Goal: Task Accomplishment & Management: Use online tool/utility

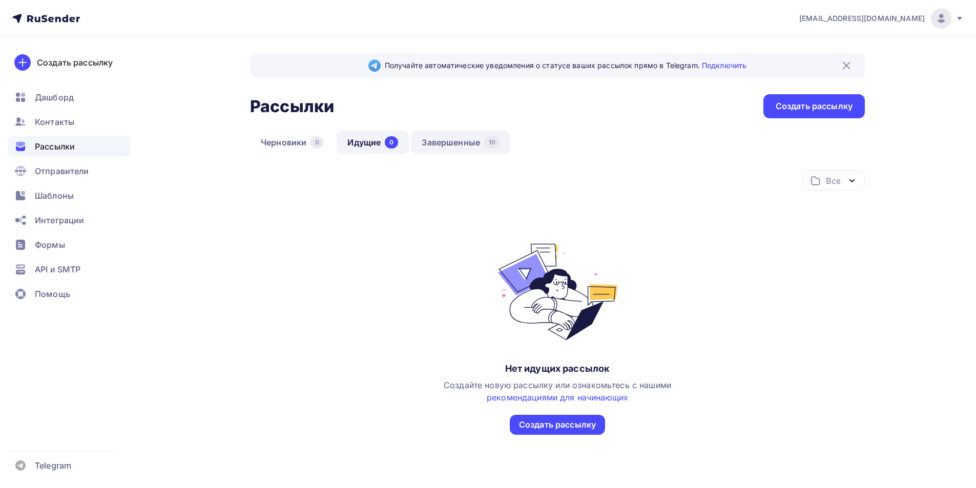
click at [423, 138] on link "Завершенные 10" at bounding box center [461, 143] width 100 height 24
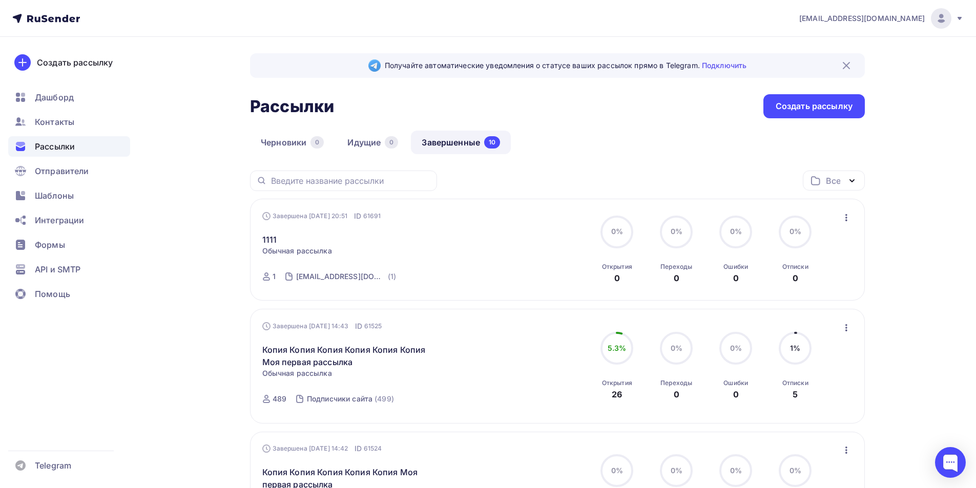
click at [423, 217] on icon "button" at bounding box center [846, 218] width 12 height 12
click at [423, 330] on icon "button" at bounding box center [846, 328] width 12 height 12
click at [423, 392] on div "Копировать в новую" at bounding box center [799, 395] width 105 height 12
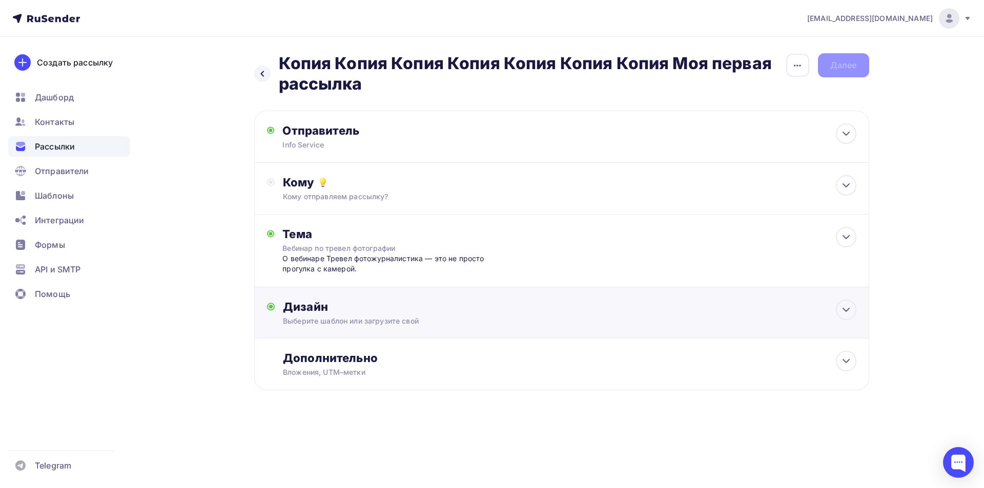
click at [339, 303] on div "Дизайн" at bounding box center [569, 307] width 573 height 14
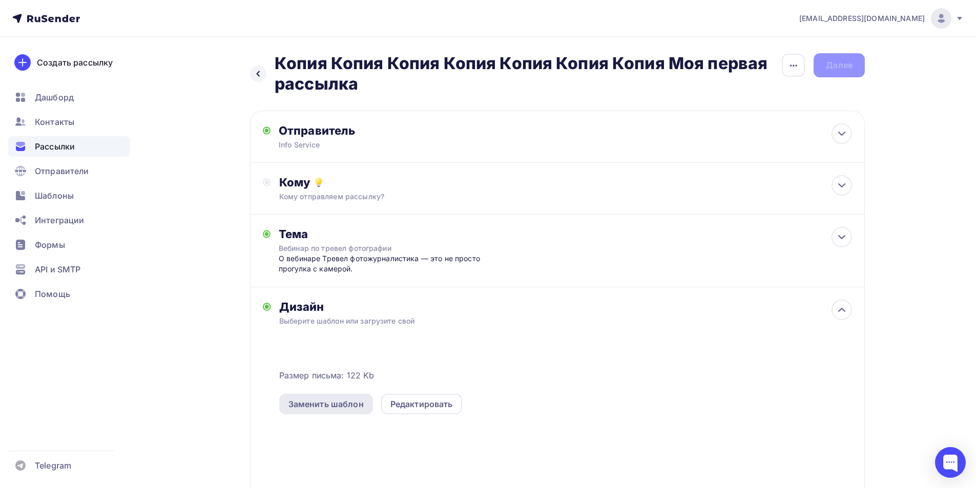
click at [333, 412] on div "Заменить шаблон" at bounding box center [326, 404] width 94 height 20
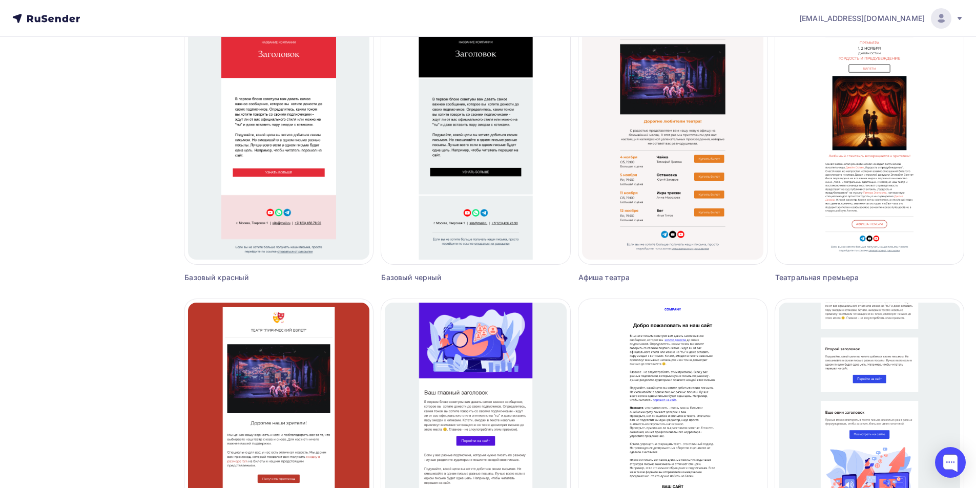
scroll to position [563, 0]
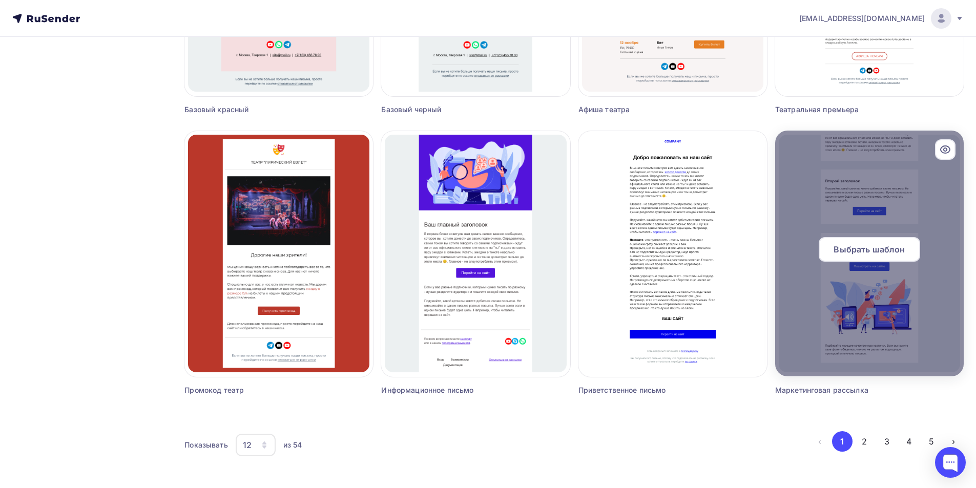
click at [423, 249] on span "Выбрать шаблон" at bounding box center [869, 249] width 71 height 12
click at [423, 246] on span "Выбрать шаблон" at bounding box center [869, 249] width 71 height 12
click at [423, 252] on span "Выбрать шаблон" at bounding box center [869, 249] width 71 height 12
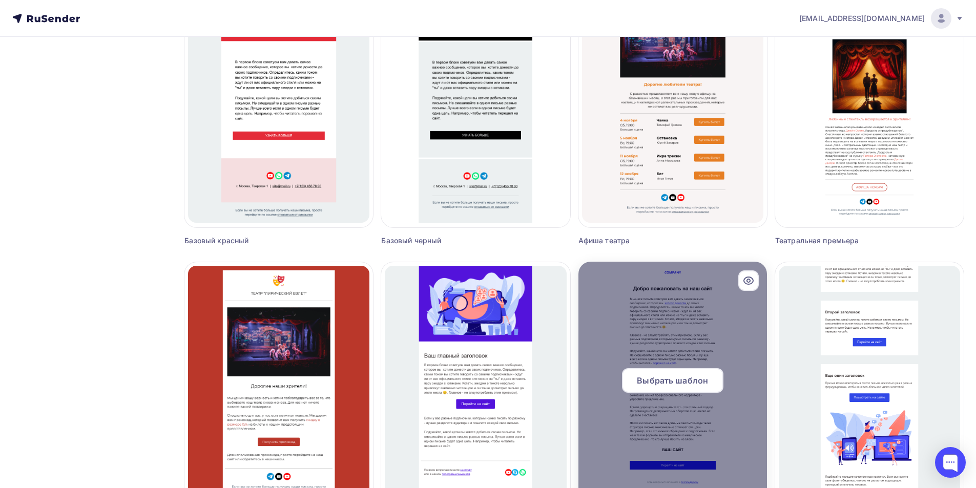
scroll to position [546, 0]
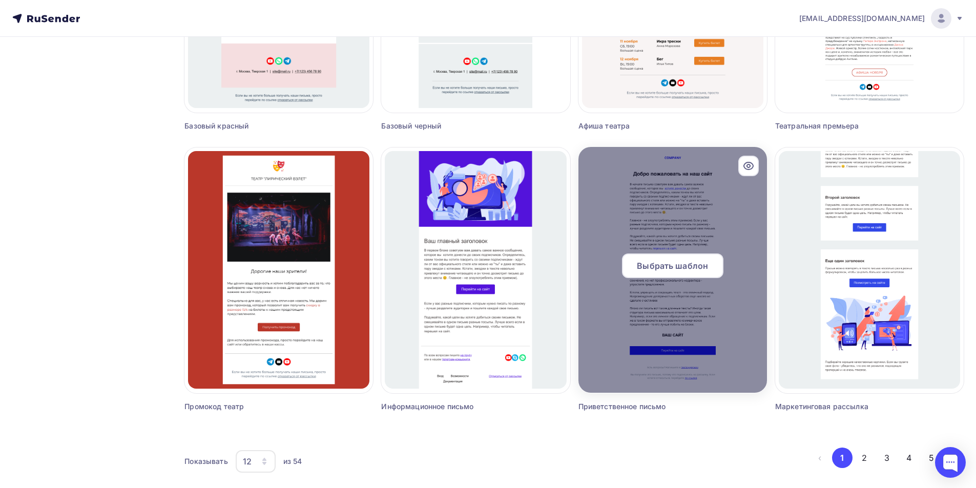
click at [423, 270] on span "Выбрать шаблон" at bounding box center [672, 266] width 71 height 12
click at [423, 260] on span "Выбрать шаблон" at bounding box center [672, 266] width 71 height 12
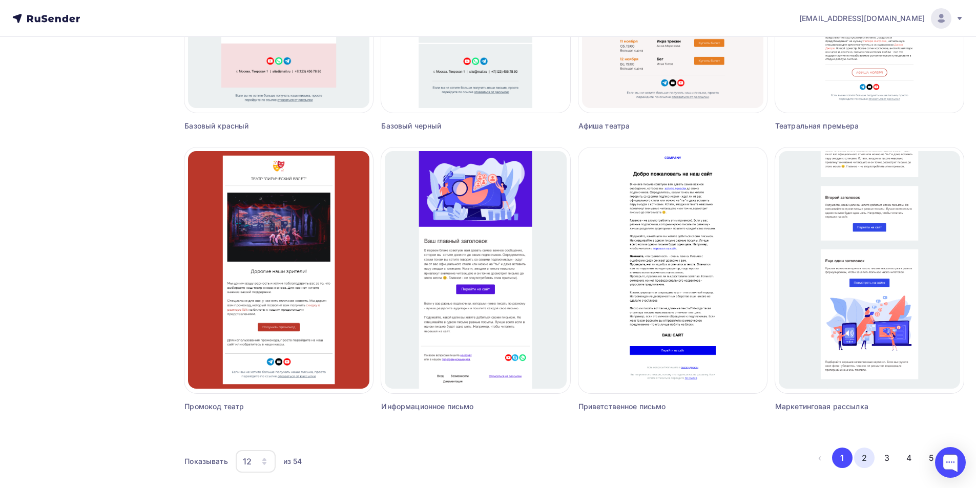
click at [423, 413] on button "2" at bounding box center [864, 458] width 20 height 20
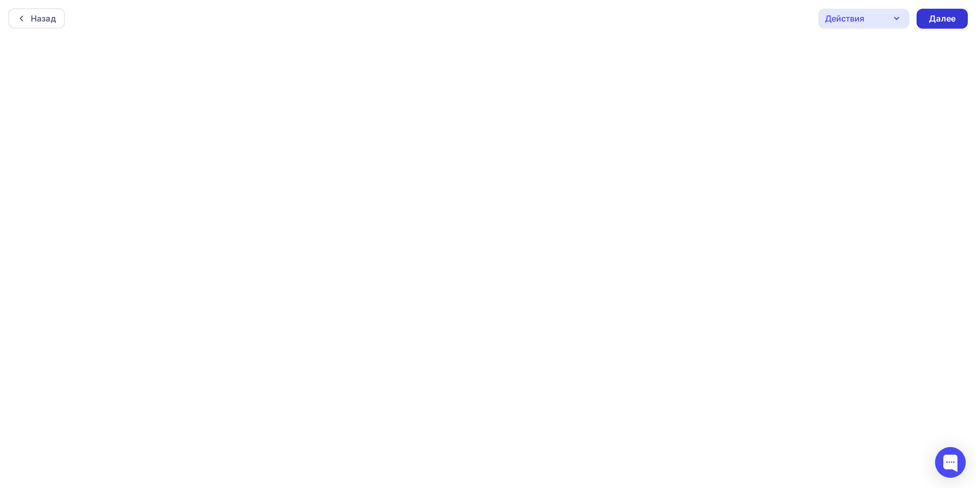
click at [423, 24] on div "Далее" at bounding box center [942, 19] width 27 height 12
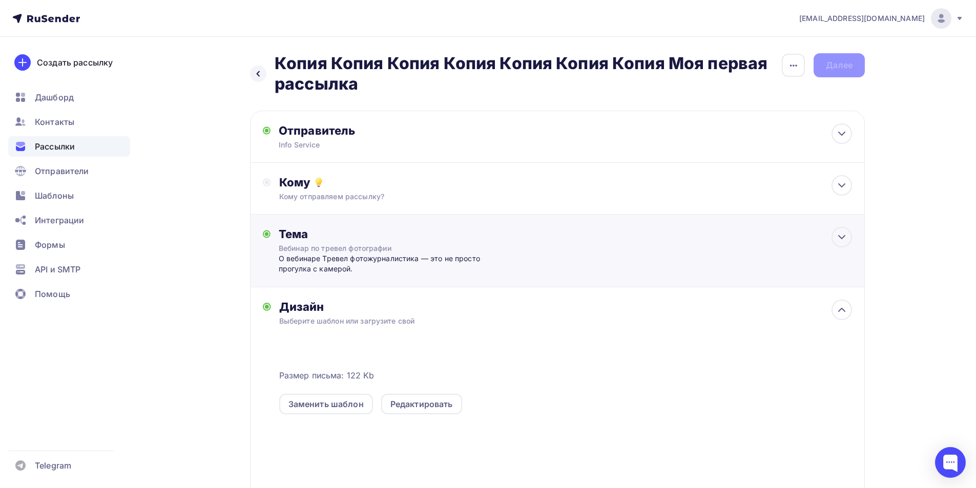
click at [379, 270] on div "О вебинаре Тревел фотожурналистика — это не просто прогулка с камерой." at bounding box center [380, 264] width 202 height 21
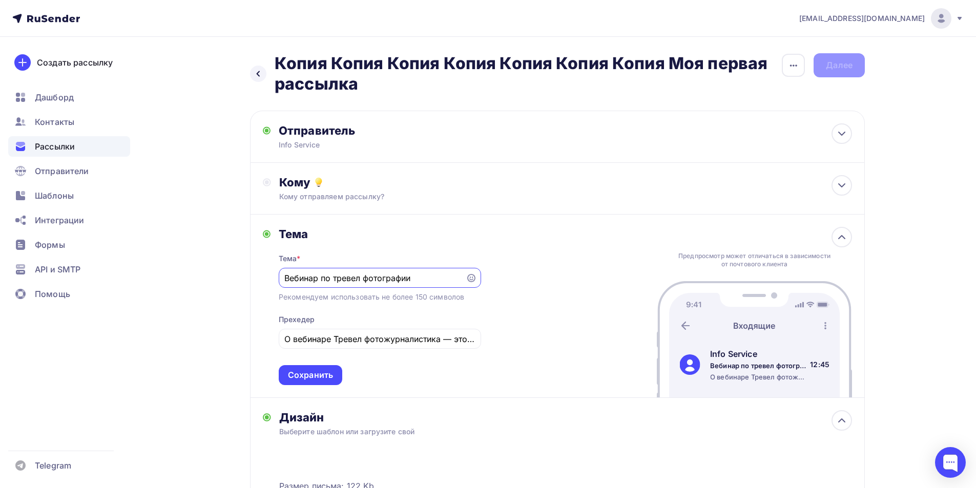
paste input "обро пожаловать на наш сайт"
type input "Добро пожаловать на наш сайт"
click at [364, 325] on div "Тема * Добро пожаловать на наш сайт Рекомендуем использовать не более 150 симво…" at bounding box center [380, 313] width 202 height 144
click at [366, 338] on input "О вебинаре Тревел фотожурналистика — это не просто прогулка с камерой." at bounding box center [379, 339] width 191 height 12
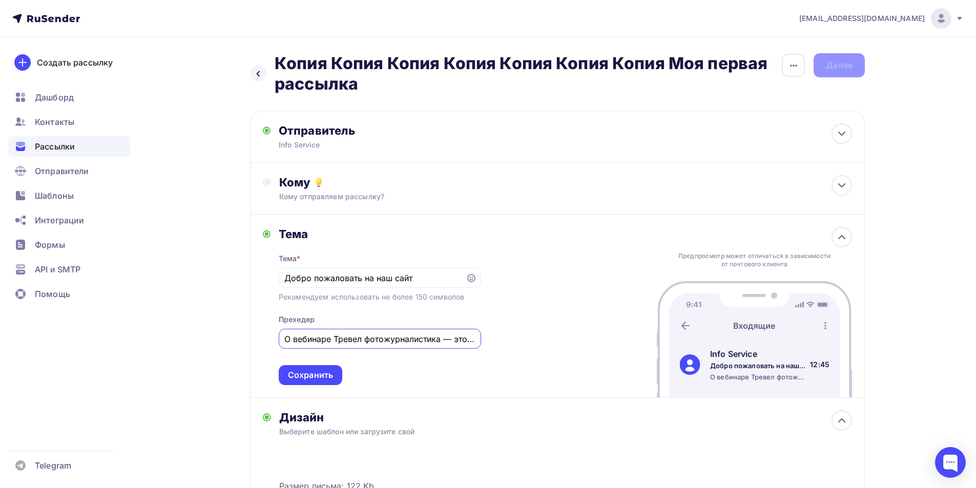
click at [366, 338] on input "О вебинаре Тревел фотожурналистика — это не просто прогулка с камерой." at bounding box center [379, 339] width 191 height 12
type input "О вебинаре Тревел — это не просто прогулка с камерой."
click at [348, 349] on div "О вебинаре Тревел — это не просто прогулка с камерой." at bounding box center [380, 339] width 202 height 20
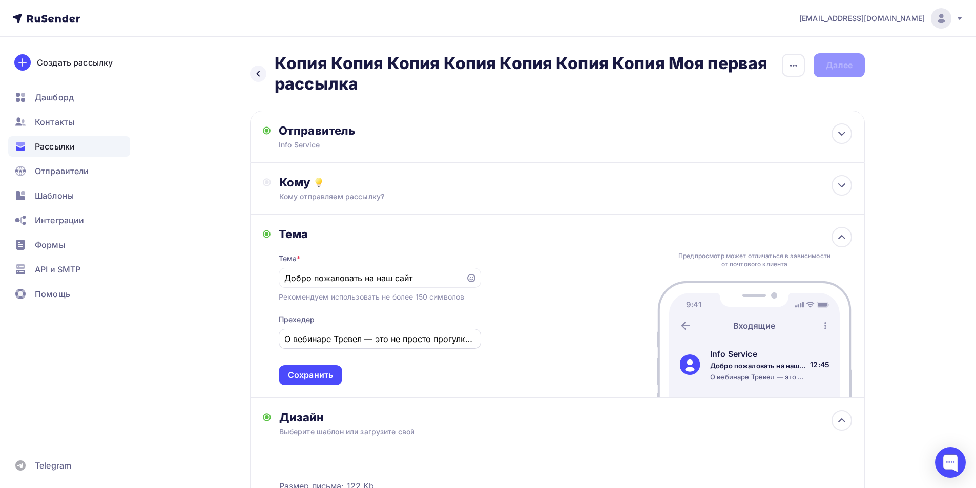
click at [358, 337] on input "О вебинаре Тревел — это не просто прогулка с камерой." at bounding box center [379, 339] width 191 height 12
click at [336, 373] on div "Сохранить" at bounding box center [311, 375] width 64 height 20
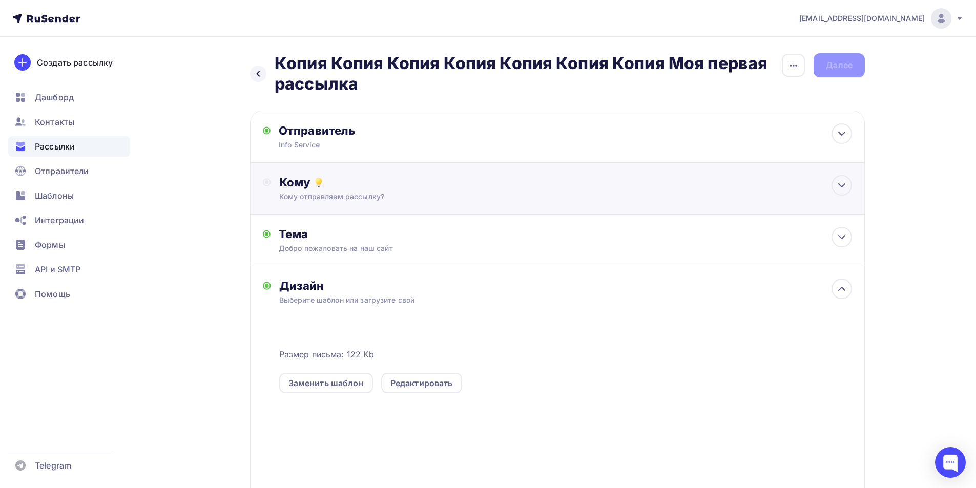
click at [364, 198] on div "Кому отправляем рассылку?" at bounding box center [537, 197] width 516 height 10
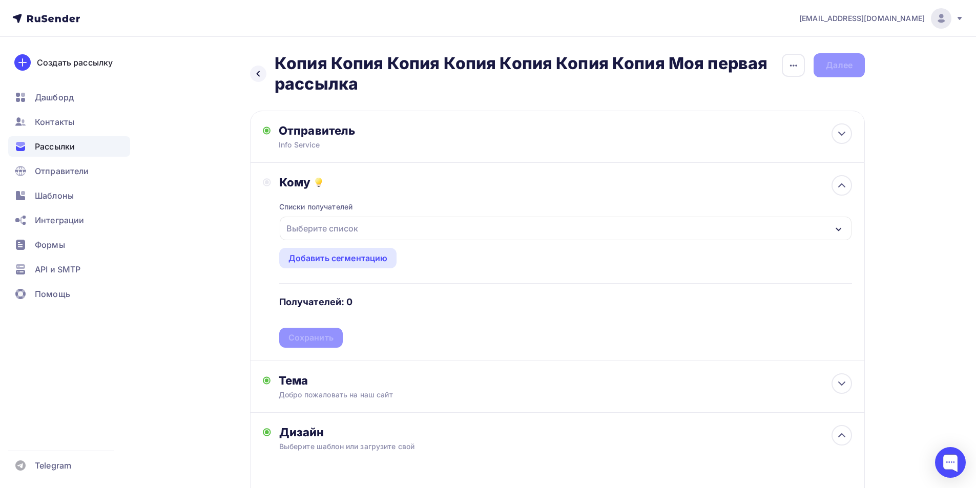
click at [355, 227] on div "Выберите список" at bounding box center [322, 228] width 80 height 18
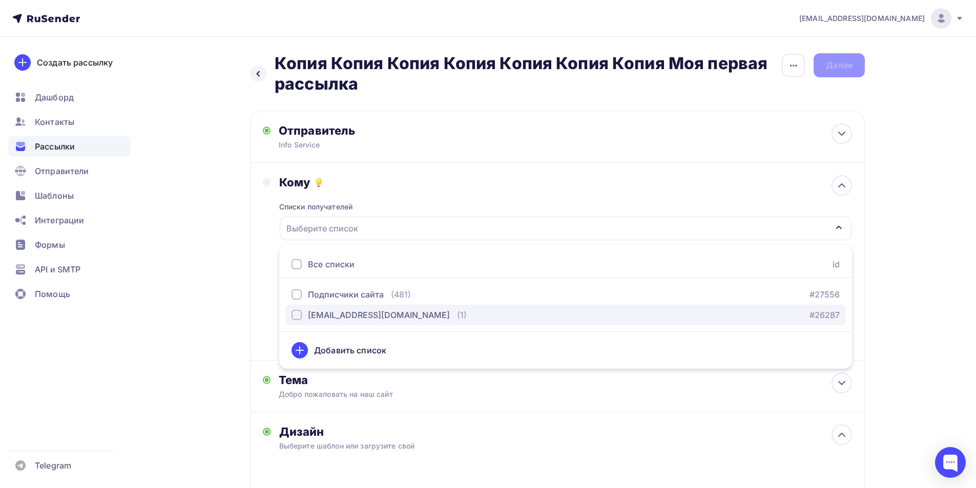
click at [358, 320] on div "[EMAIL_ADDRESS][DOMAIN_NAME]" at bounding box center [379, 315] width 142 height 12
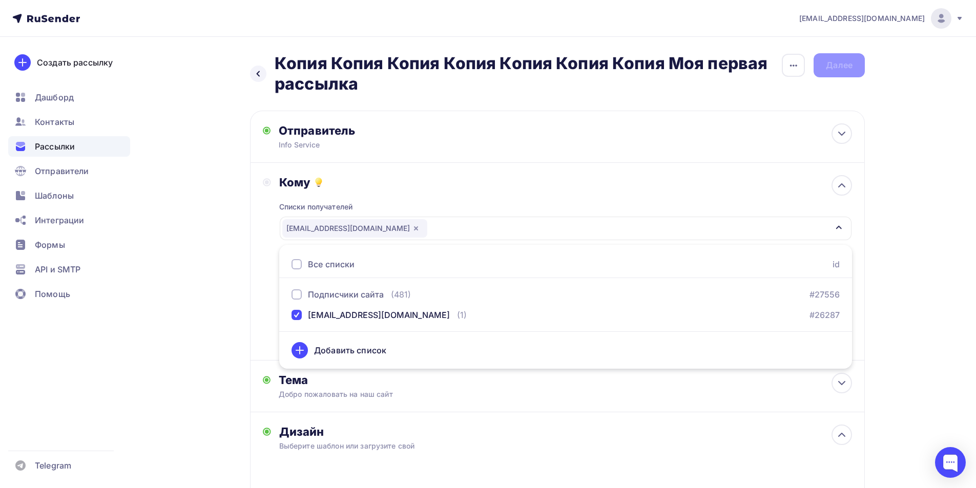
click at [218, 290] on div "Назад Копия Копия Копия Копия Копия Копия Копия Моя первая рассылка Копия Копия…" at bounding box center [488, 397] width 840 height 720
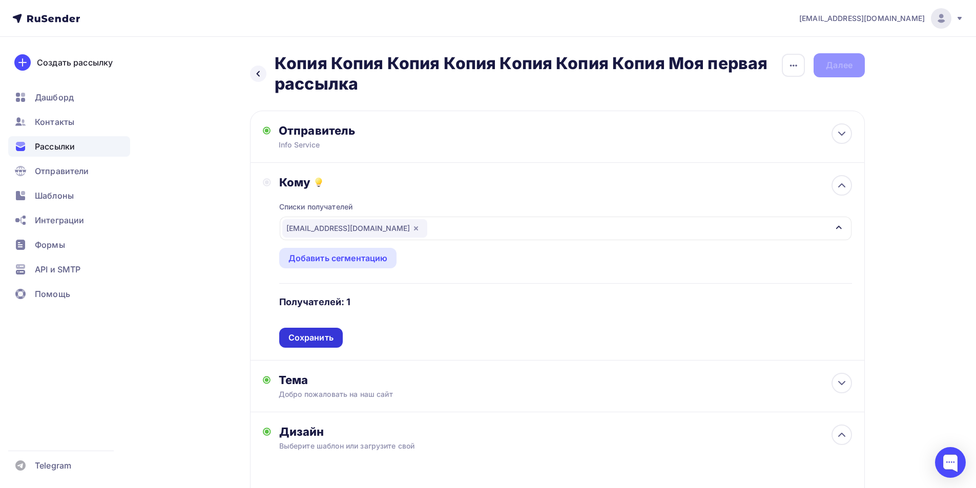
click at [311, 338] on div "Сохранить" at bounding box center [311, 338] width 45 height 12
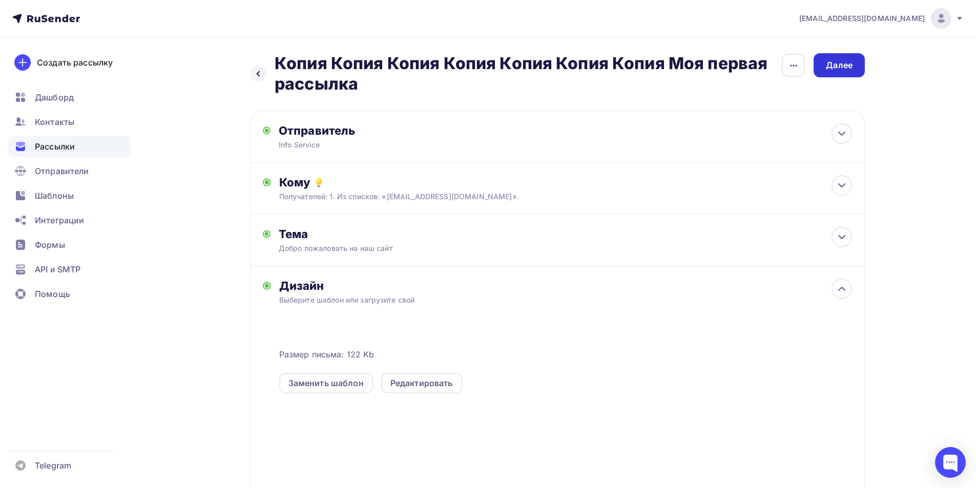
click at [423, 72] on div "Далее" at bounding box center [839, 65] width 51 height 24
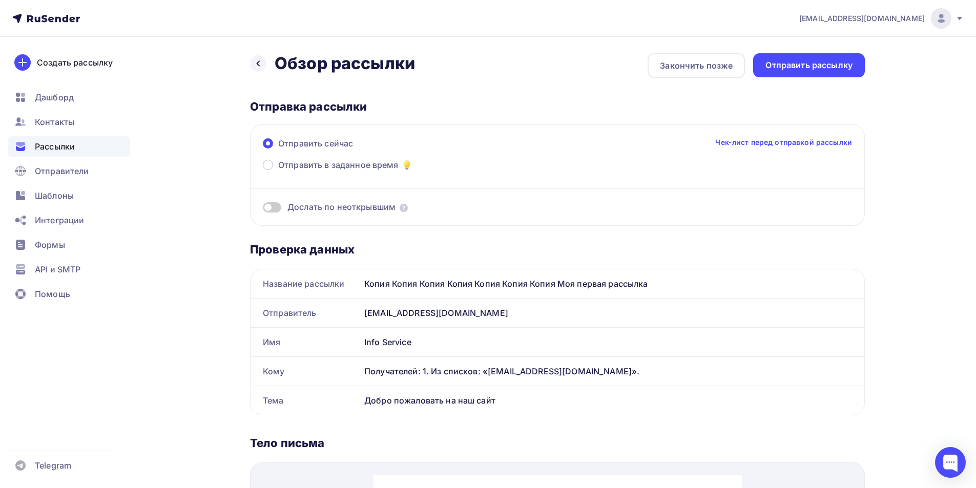
click at [423, 52] on div "Назад Обзор рассылки Обзор рассылки Закончить позже Отправить рассылку Отправка…" at bounding box center [488, 477] width 840 height 881
click at [423, 93] on div "Назад Обзор рассылки Обзор рассылки Закончить позже Отправить рассылку Отправка…" at bounding box center [557, 465] width 615 height 824
click at [423, 70] on div "Отправить рассылку" at bounding box center [809, 65] width 87 height 12
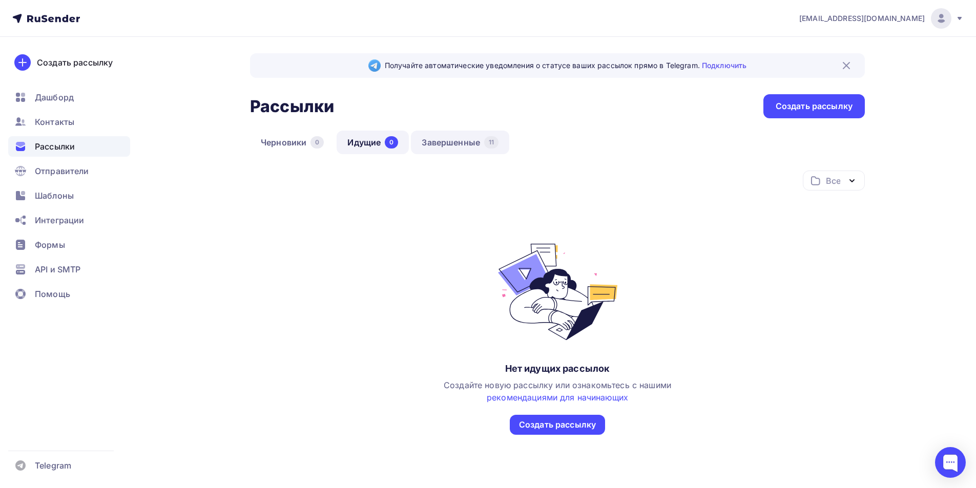
click at [423, 137] on link "Завершенные 11" at bounding box center [460, 143] width 98 height 24
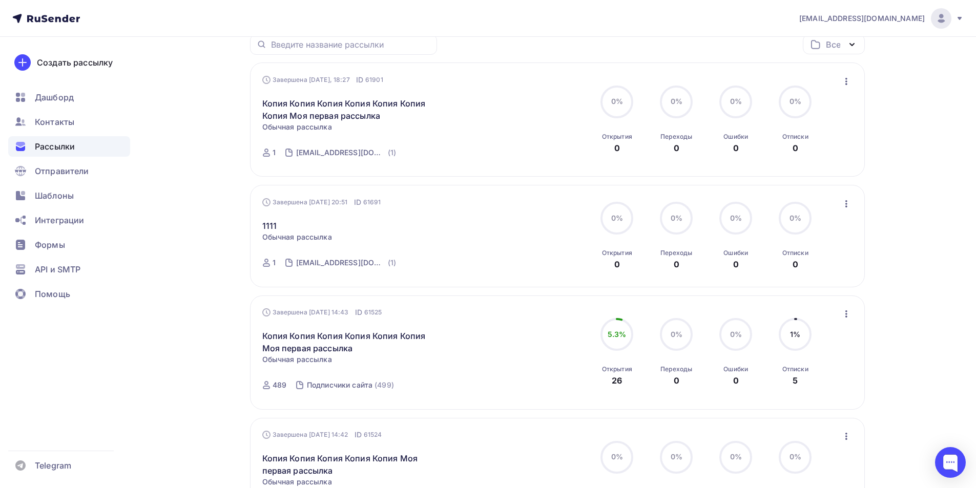
scroll to position [273, 0]
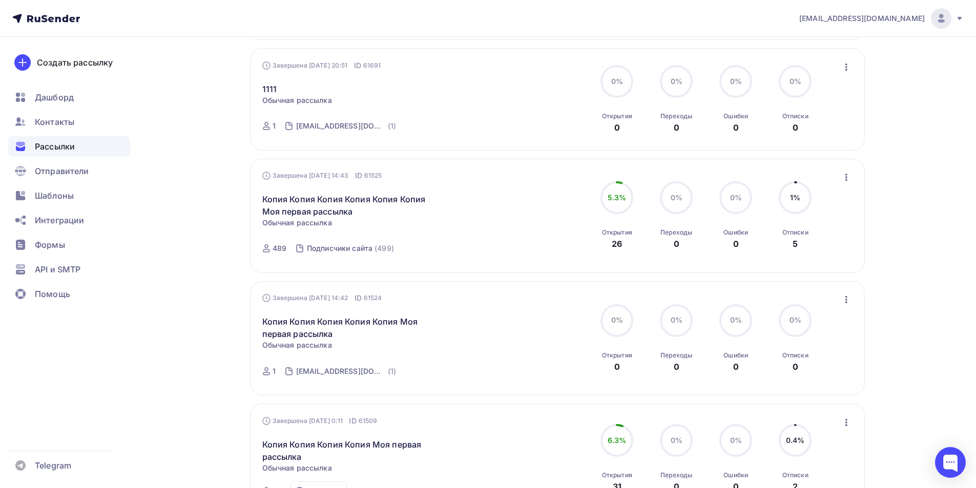
click at [423, 180] on icon "button" at bounding box center [846, 177] width 12 height 12
click at [423, 240] on link "Копировать в новую" at bounding box center [799, 245] width 117 height 20
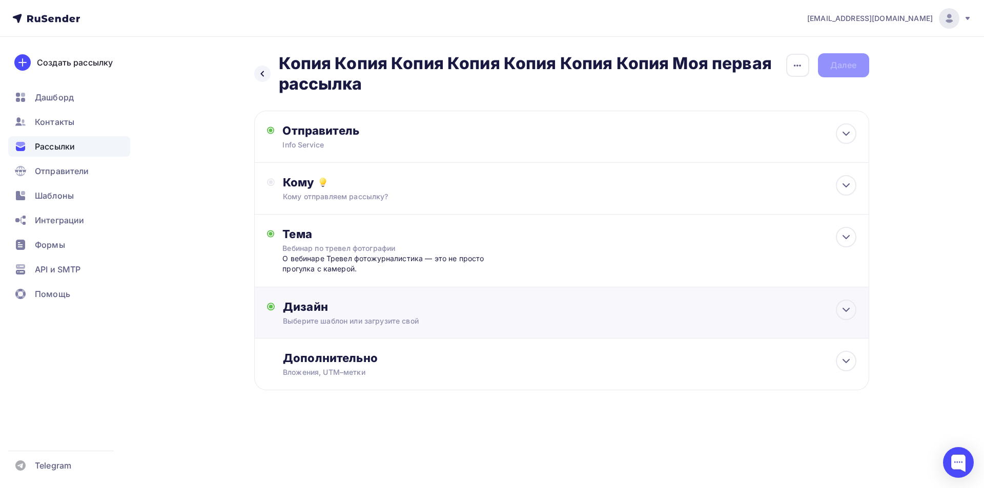
click at [344, 303] on div "Дизайн" at bounding box center [569, 307] width 573 height 14
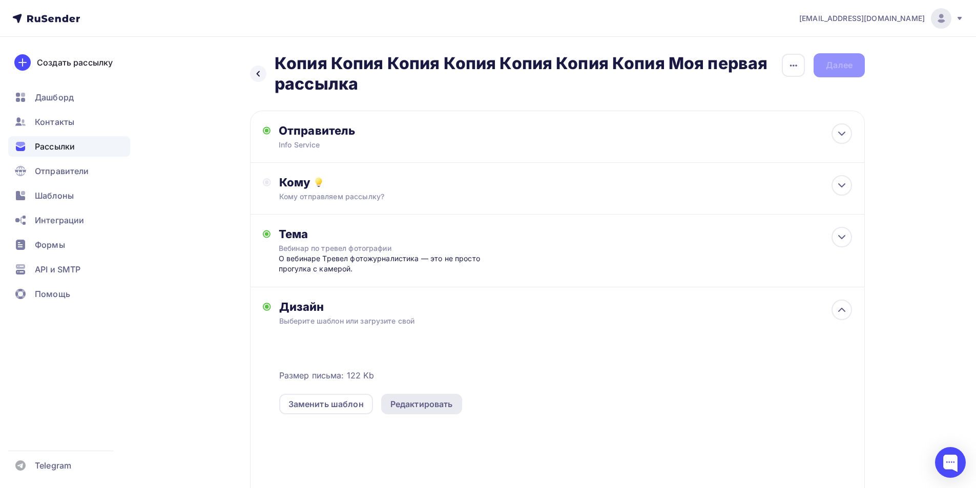
click at [423, 400] on div "Редактировать" at bounding box center [421, 404] width 63 height 12
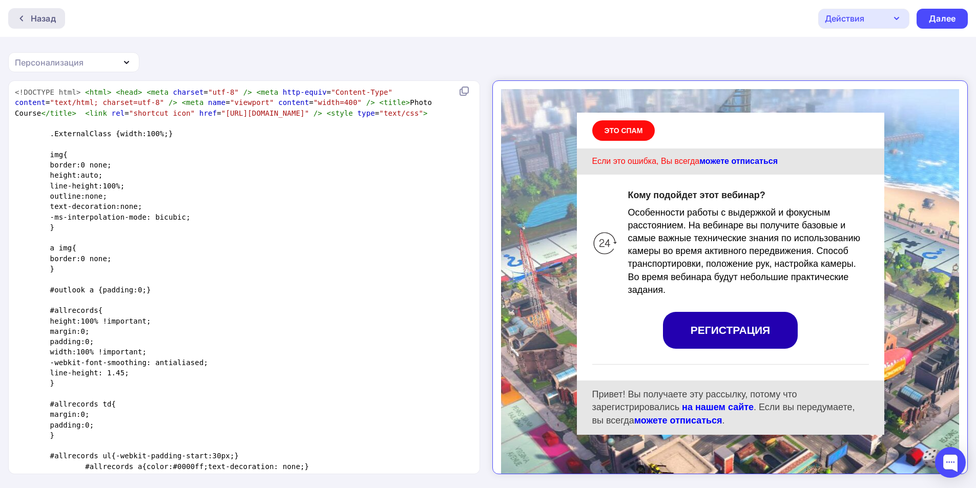
click at [50, 18] on div "Назад" at bounding box center [43, 18] width 25 height 12
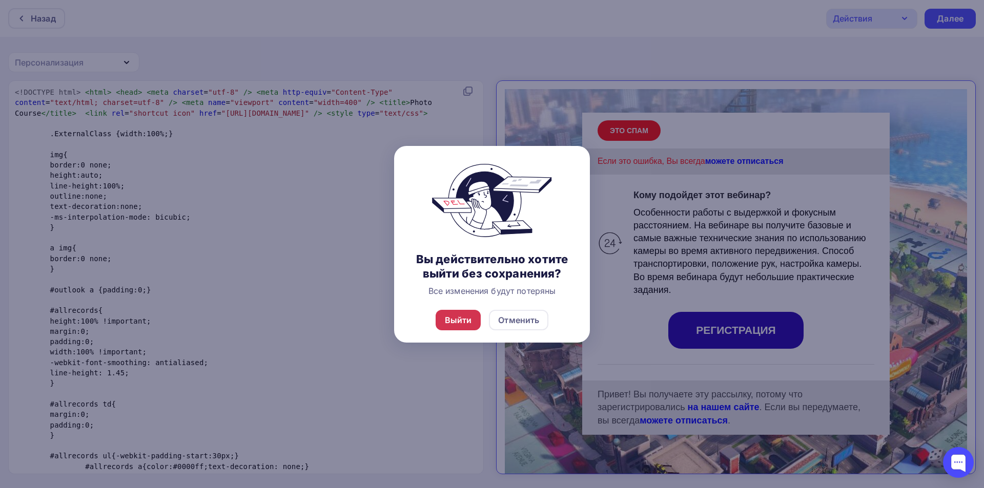
click at [423, 317] on div "Выйти" at bounding box center [458, 320] width 27 height 12
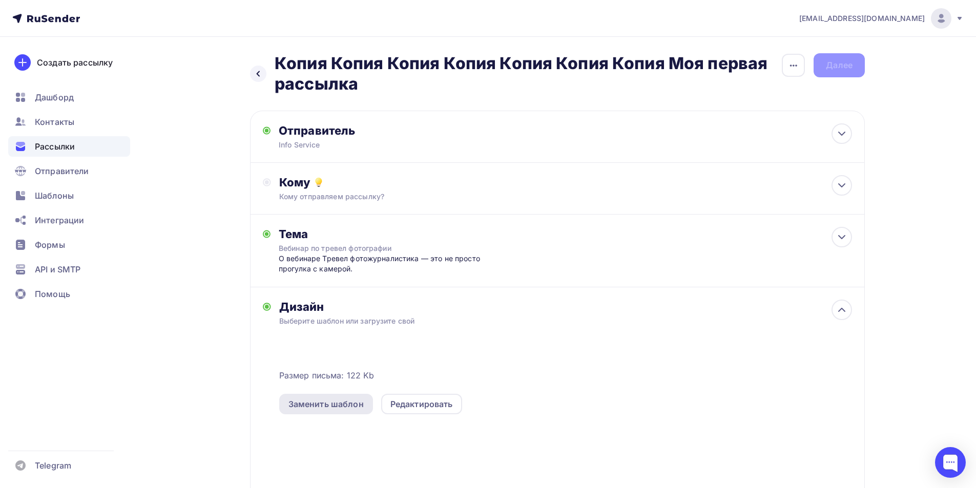
click at [346, 408] on div "Заменить шаблон" at bounding box center [326, 404] width 75 height 12
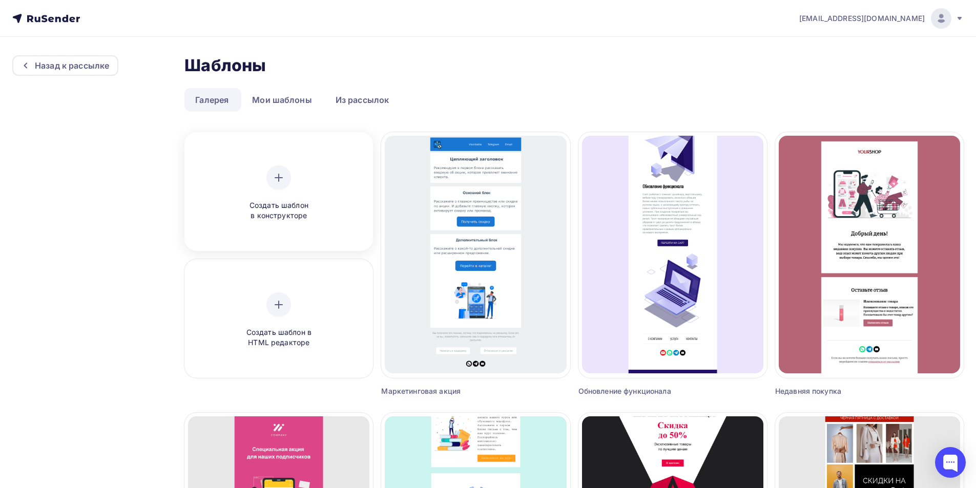
click at [309, 222] on div "Создать шаблон в конструкторе" at bounding box center [278, 193] width 181 height 115
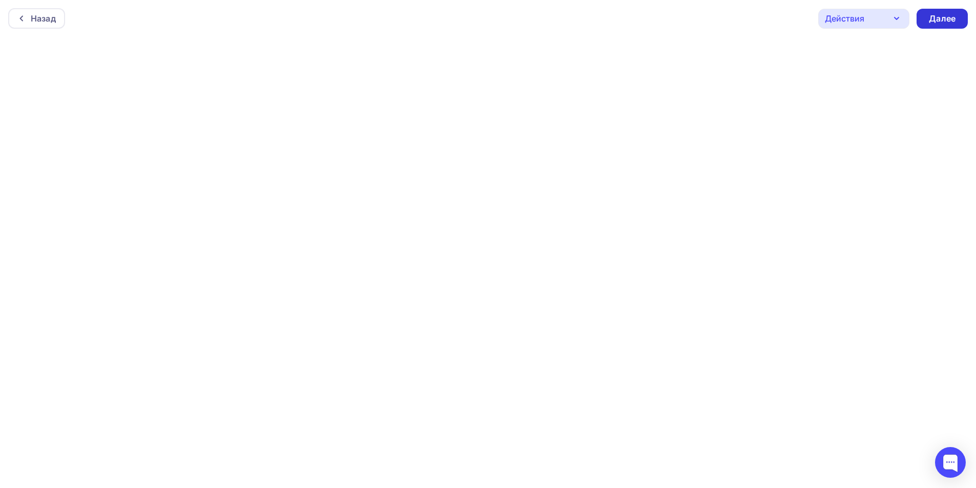
click at [423, 14] on div "Далее" at bounding box center [942, 19] width 27 height 12
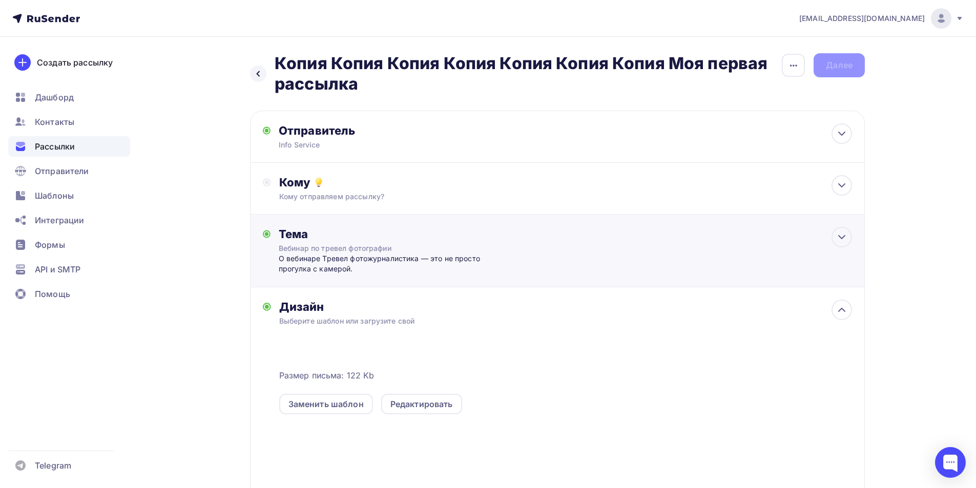
click at [359, 255] on div "О вебинаре Тревел фотожурналистика — это не просто прогулка с камерой." at bounding box center [380, 264] width 202 height 21
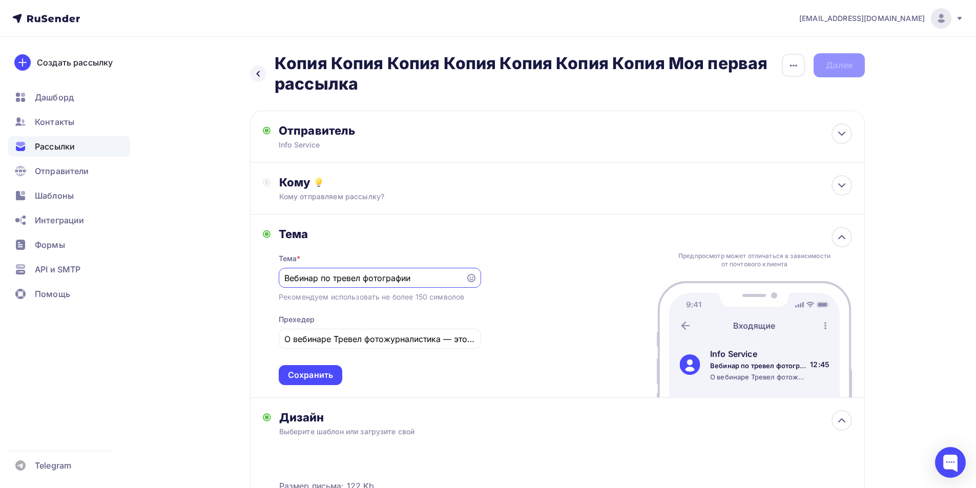
paste input "ейчас самое время начать использовать нейросети!"
type input "Сейчас самое время начать использовать нейросети"
click at [367, 337] on input "О вебинаре Тревел фотожурналистика — это не просто прогулка с камерой." at bounding box center [379, 339] width 191 height 12
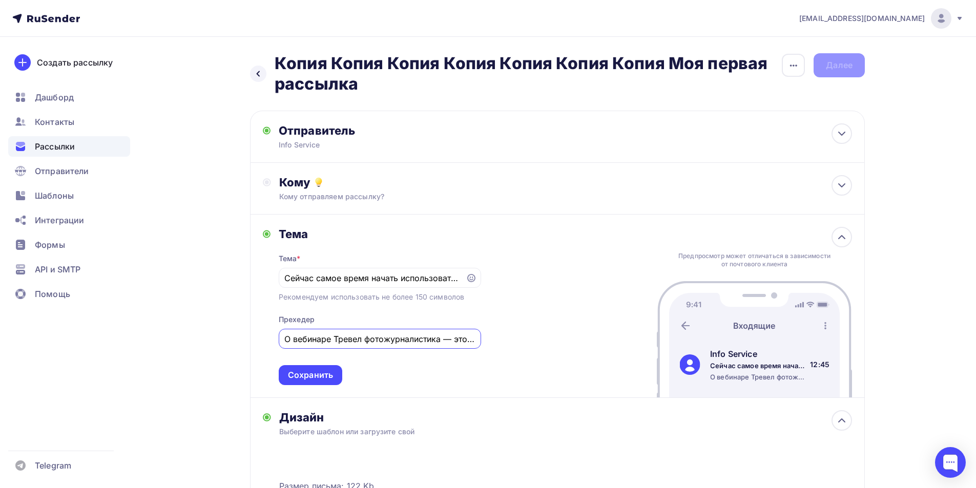
click at [367, 337] on input "О вебинаре Тревел фотожурналистика — это не просто прогулка с камерой." at bounding box center [379, 339] width 191 height 12
click at [366, 337] on input "О вебинаре Тревел фотожурналистика — это не просто прогулка с камерой." at bounding box center [379, 339] width 191 height 12
type input "О вебинаре Тревелфотожурналистика — это не просто прогулка с камерой."
click at [366, 337] on input "О вебинаре Тревелфотожурналистика — это не просто прогулка с камерой." at bounding box center [379, 339] width 191 height 12
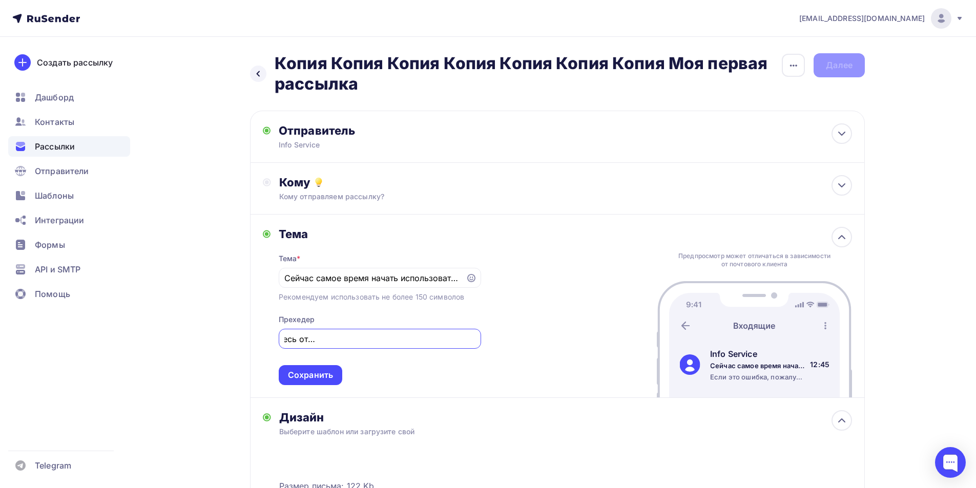
scroll to position [0, 160]
type input "Если это ошибка, пожалуйста отпишитесь от рассылки, мы Вас не потревожим более!"
click at [307, 380] on div "Сохранить" at bounding box center [310, 375] width 45 height 12
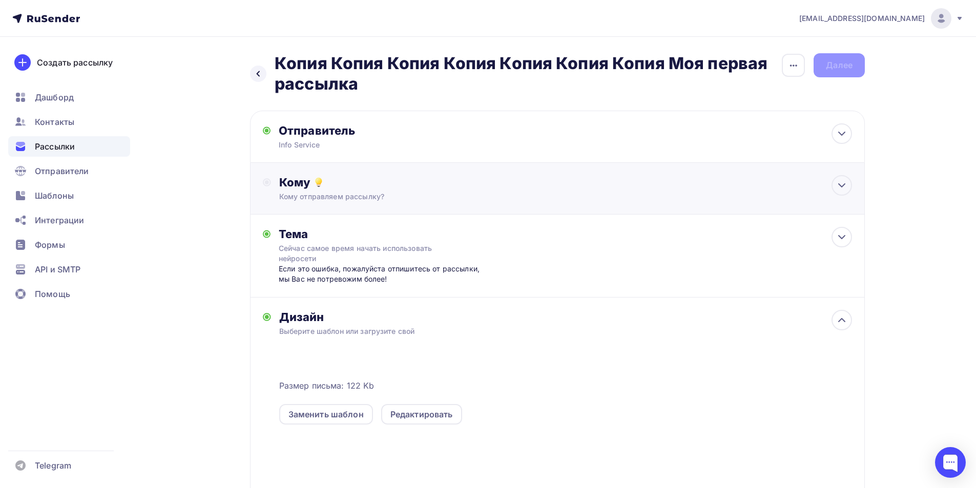
click at [387, 177] on div "Кому" at bounding box center [565, 182] width 573 height 14
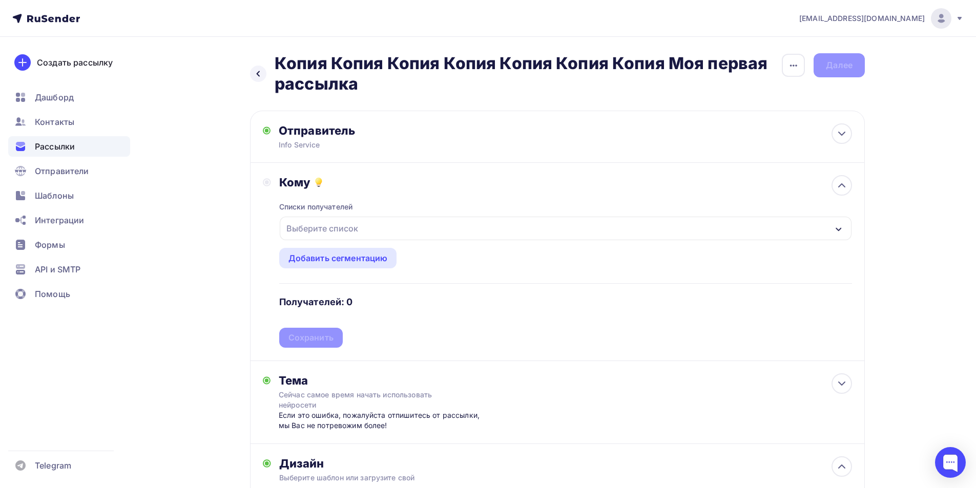
click at [339, 232] on div "Выберите список" at bounding box center [322, 228] width 80 height 18
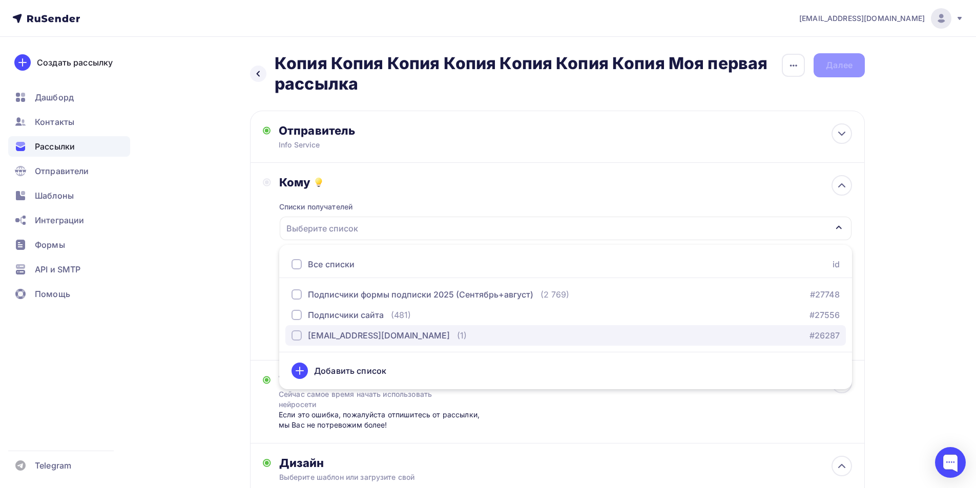
click at [330, 334] on div "[EMAIL_ADDRESS][DOMAIN_NAME]" at bounding box center [379, 336] width 142 height 12
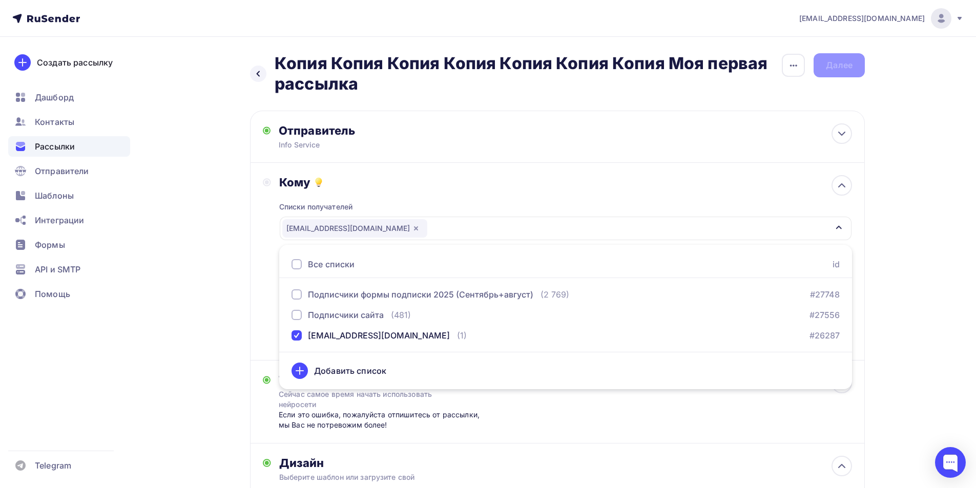
click at [206, 279] on div "Назад Копия Копия Копия Копия Копия Копия Копия Моя первая рассылка Копия Копия…" at bounding box center [488, 412] width 840 height 751
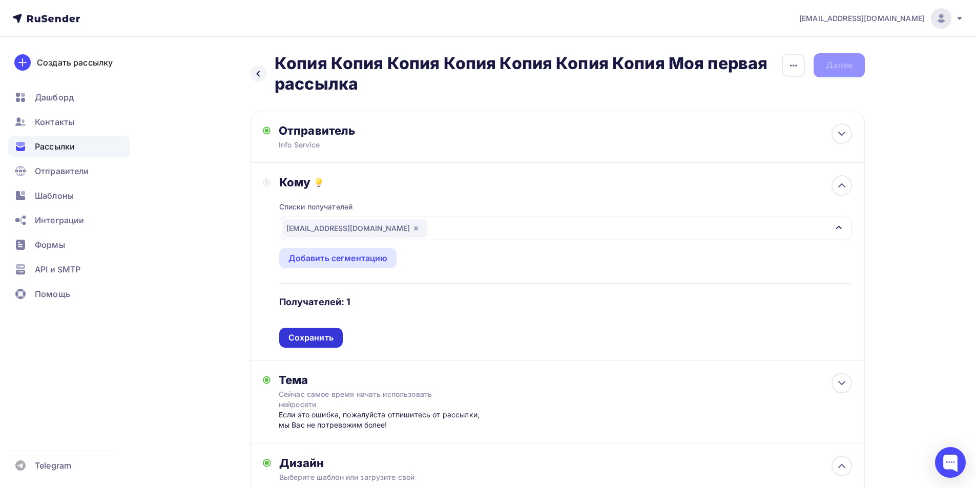
click at [301, 342] on div "Сохранить" at bounding box center [311, 338] width 45 height 12
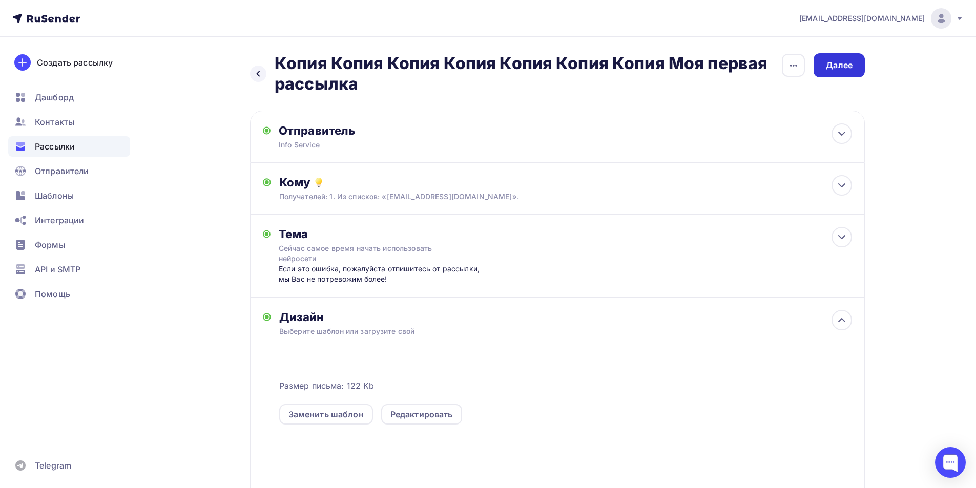
click at [423, 57] on div "Далее" at bounding box center [839, 65] width 51 height 24
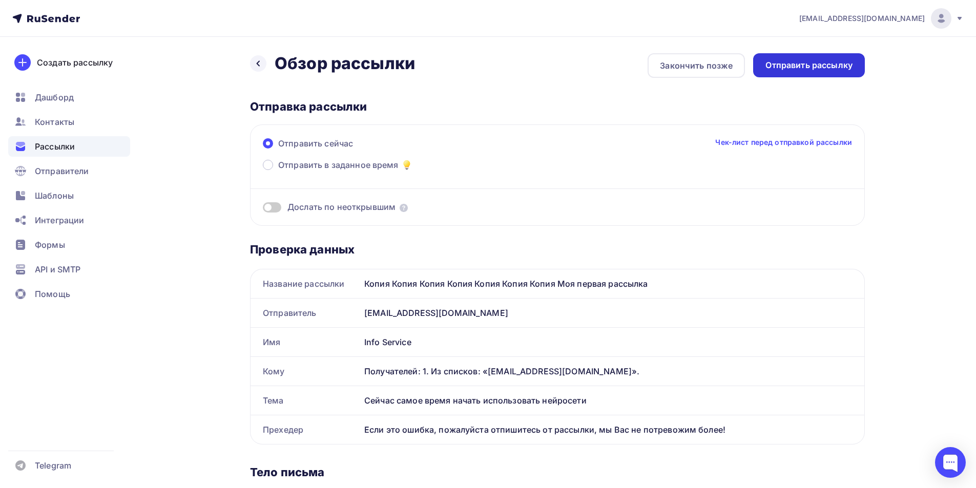
click at [423, 57] on div "Отправить рассылку" at bounding box center [809, 65] width 112 height 24
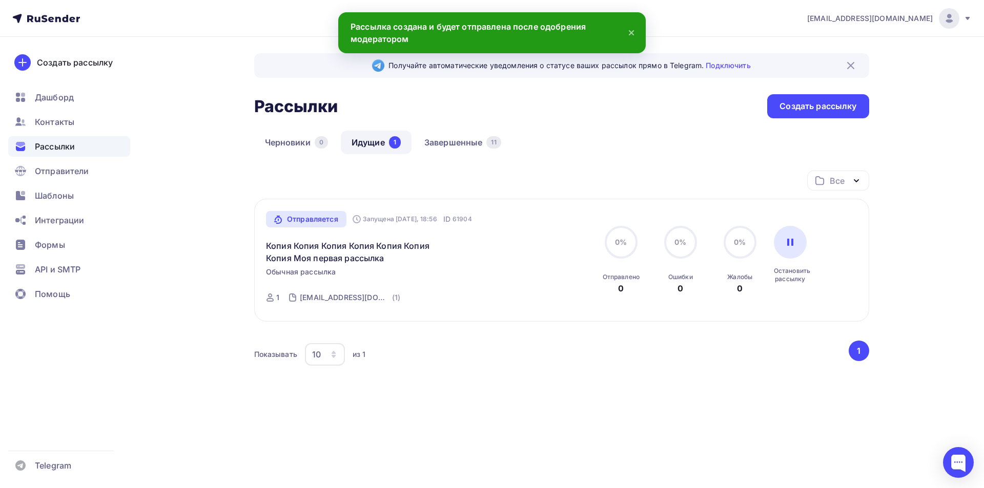
click at [423, 130] on div "Получайте автоматические уведомления о статусе ваших рассылок прямо в Telegram.…" at bounding box center [561, 241] width 615 height 376
click at [423, 138] on link "Завершенные 11" at bounding box center [463, 143] width 98 height 24
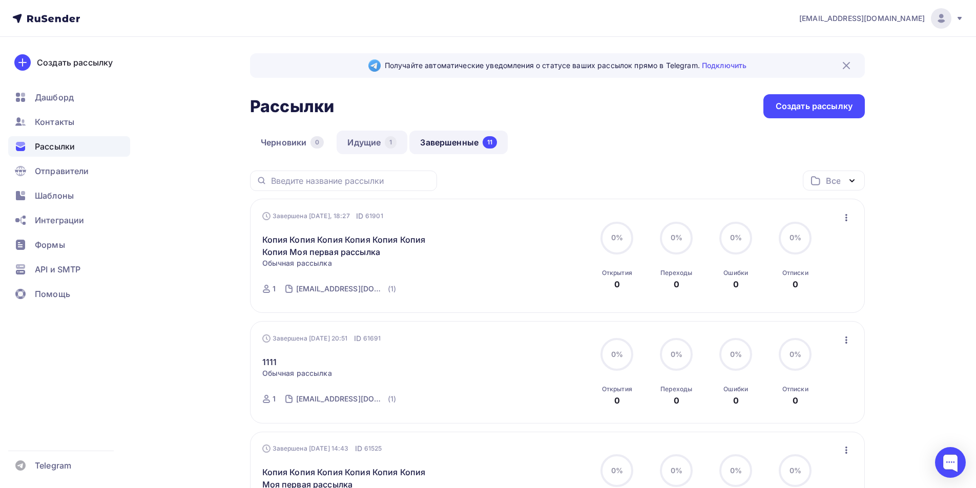
click at [378, 137] on link "Идущие 1" at bounding box center [372, 143] width 71 height 24
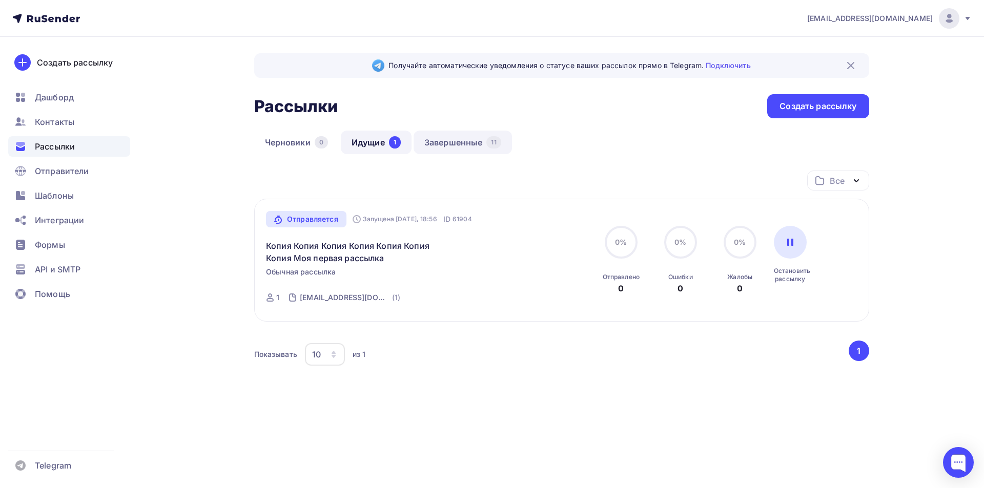
click at [423, 138] on link "Завершенные 11" at bounding box center [463, 143] width 98 height 24
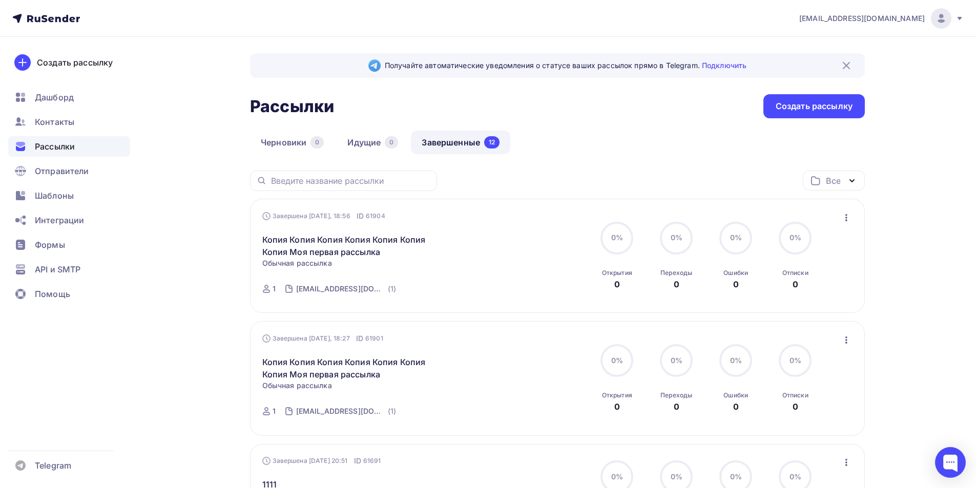
click at [423, 220] on icon "button" at bounding box center [846, 218] width 12 height 12
click at [423, 290] on div "Копировать в новую" at bounding box center [799, 285] width 105 height 12
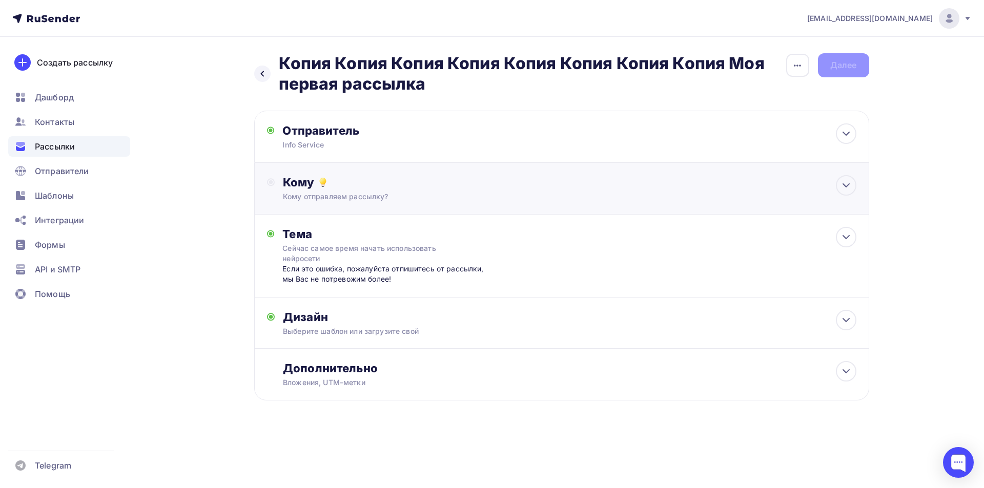
click at [362, 192] on div "Кому Кому отправляем рассылку? Списки получателей Выберите список Все списки id…" at bounding box center [569, 188] width 573 height 27
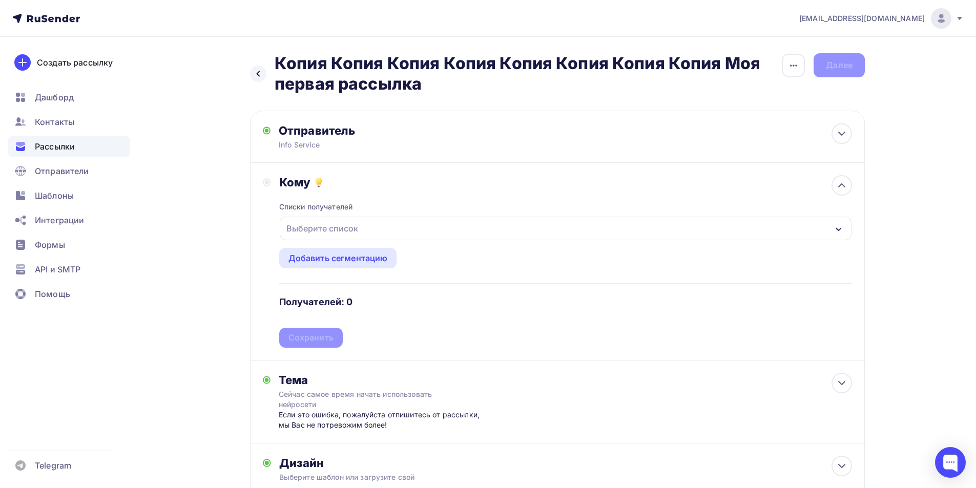
drag, startPoint x: 324, startPoint y: 237, endPoint x: 326, endPoint y: 232, distance: 5.4
click at [326, 232] on div "Выберите список" at bounding box center [322, 228] width 80 height 18
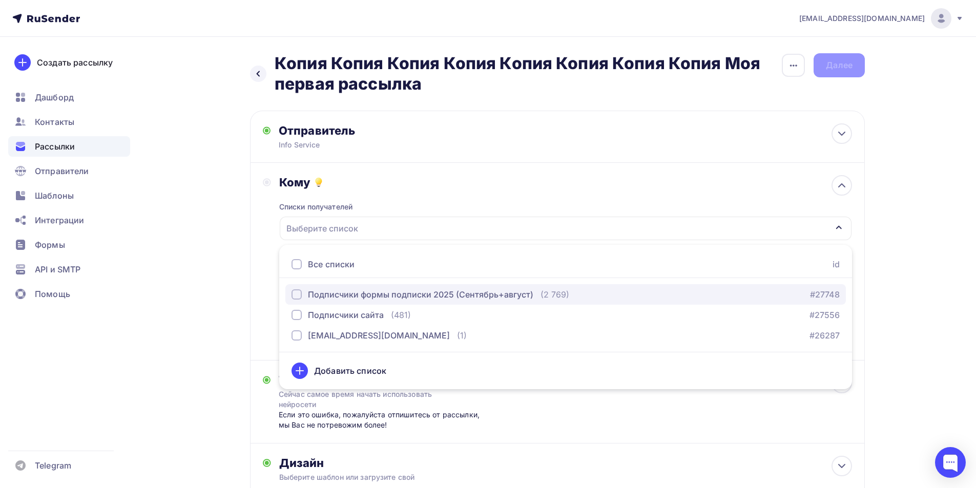
drag, startPoint x: 374, startPoint y: 295, endPoint x: 310, endPoint y: 287, distance: 65.1
click at [374, 294] on div "Подписчики формы подписки 2025 (Сентябрь+август)" at bounding box center [420, 295] width 225 height 12
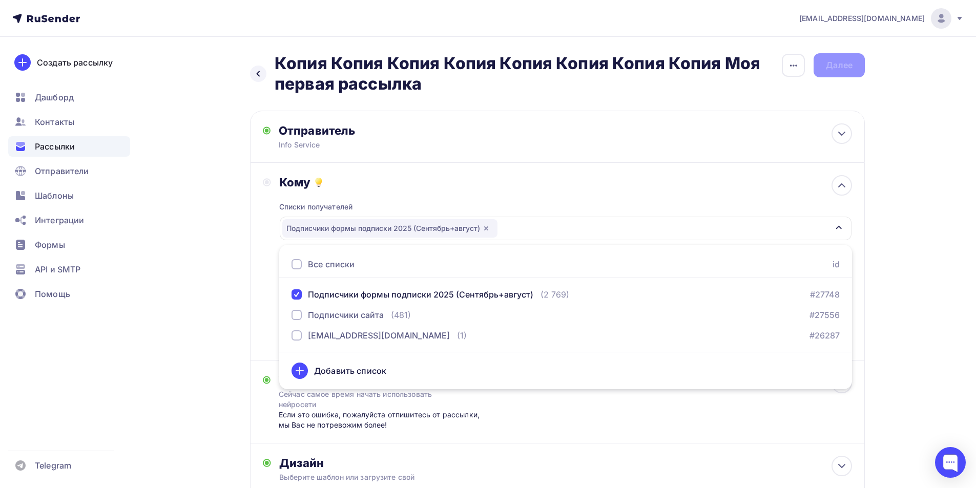
click at [241, 269] on div "Назад Копия Копия Копия Копия Копия Копия Копия Копия Моя первая рассылка Копия…" at bounding box center [488, 325] width 840 height 576
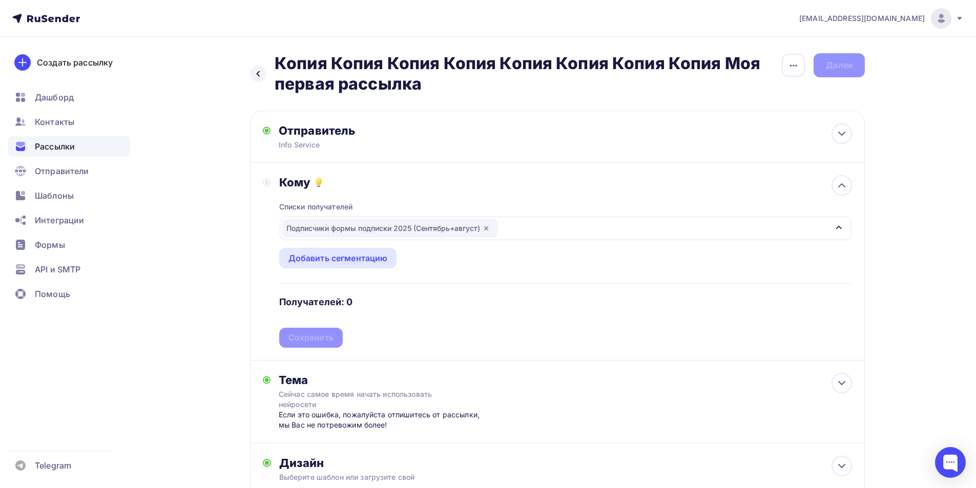
click at [299, 341] on div "Списки получателей Подписчики формы подписки 2025 (Сентябрь+август) Все списки …" at bounding box center [565, 269] width 573 height 158
click at [423, 55] on h2 "Копия Копия Копия Копия Копия Копия Копия Копия Моя первая рассылка" at bounding box center [528, 73] width 507 height 41
click at [423, 61] on h2 "Копия Копия Копия Копия Копия Копия Копия Копия Моя первая рассылка" at bounding box center [528, 73] width 507 height 41
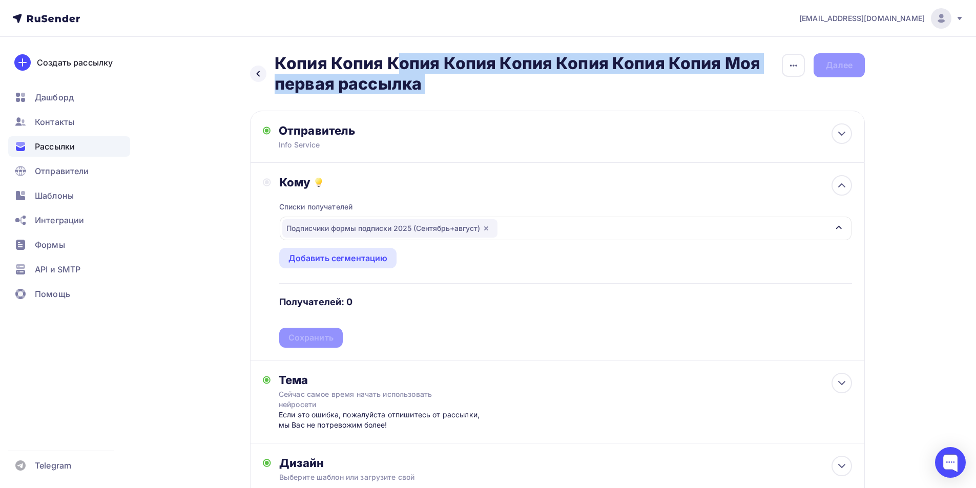
click at [423, 61] on h2 "Копия Копия Копия Копия Копия Копия Копия Копия Моя первая рассылка" at bounding box center [528, 73] width 507 height 41
click at [423, 60] on div "button" at bounding box center [793, 65] width 23 height 23
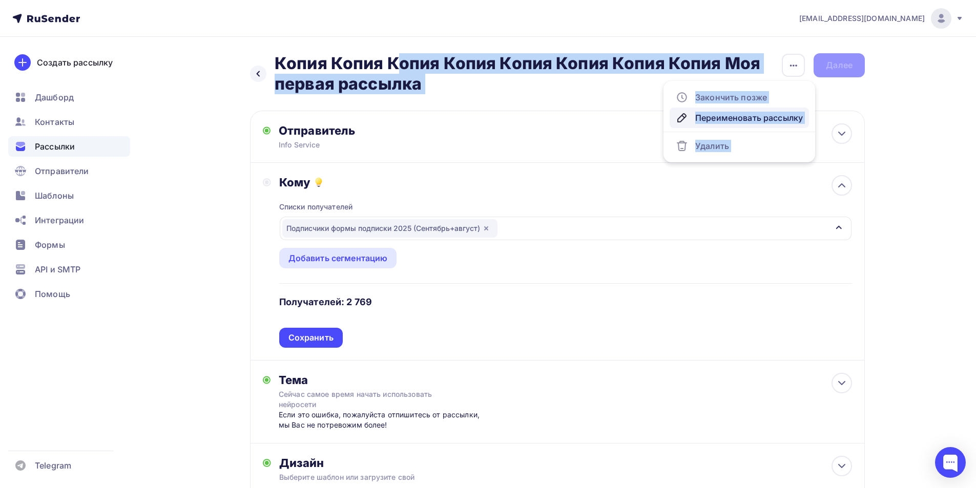
click at [423, 115] on div "Переименовать рассылку" at bounding box center [739, 118] width 127 height 12
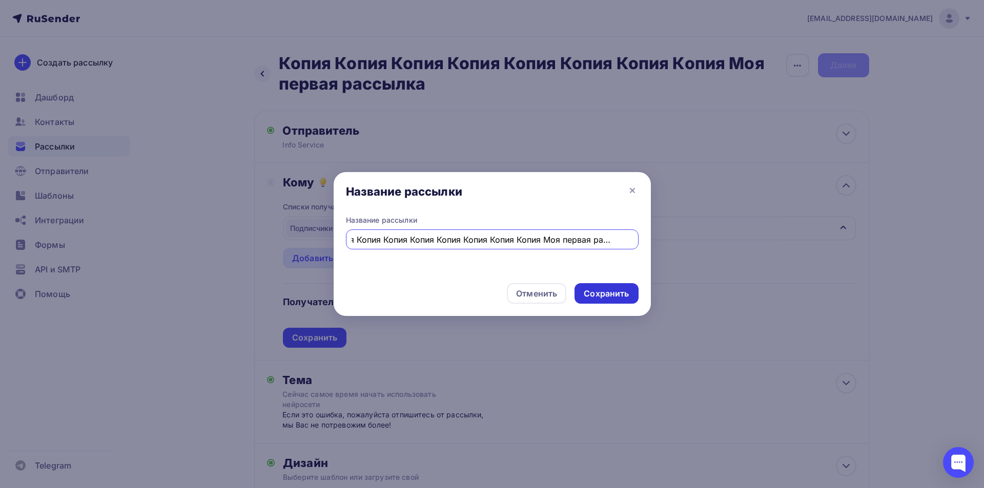
paste input "Программа онлайн‑курса"
paste input "text"
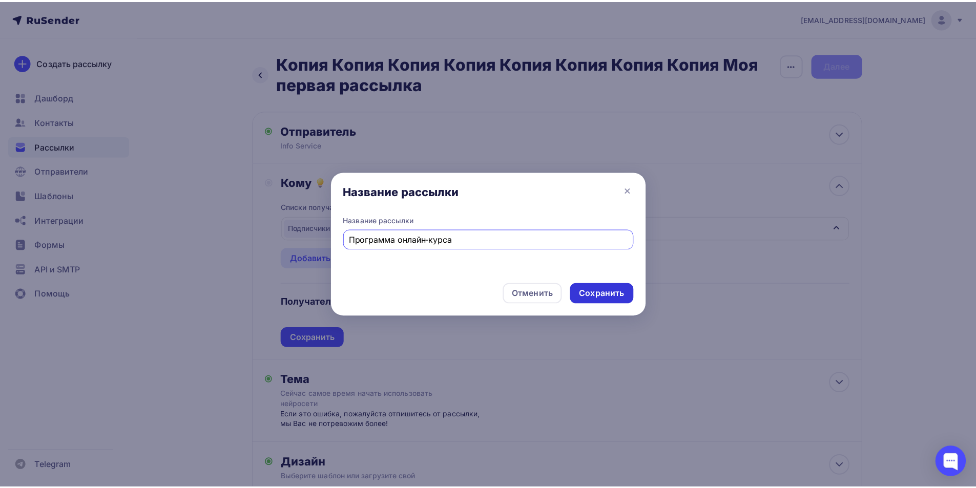
scroll to position [0, 0]
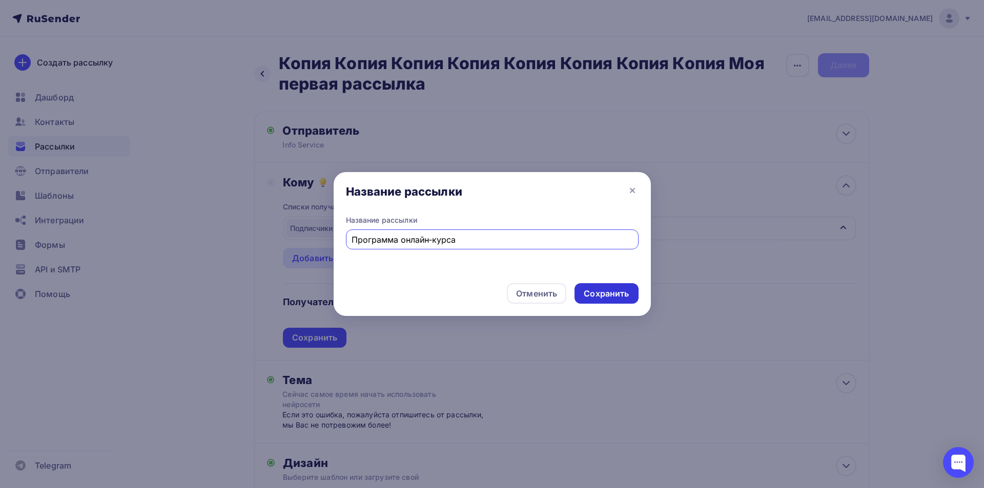
type input "Программа онлайн‑курса"
click at [423, 302] on div "Сохранить" at bounding box center [606, 293] width 64 height 20
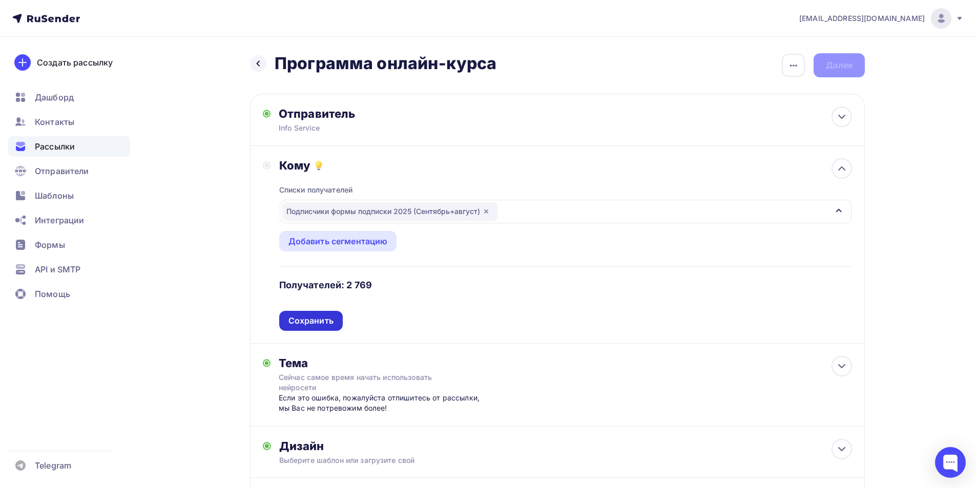
click at [314, 323] on div "Сохранить" at bounding box center [311, 321] width 45 height 12
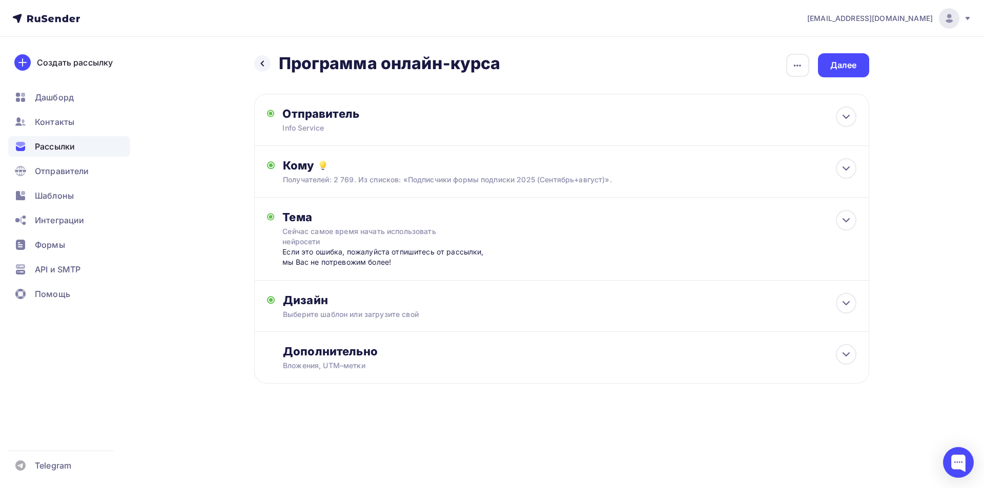
click at [423, 49] on div "Назад Программа онлайн‑курса Программа онлайн‑курса Закончить позже Переименова…" at bounding box center [492, 243] width 840 height 413
click at [423, 64] on div "Далее" at bounding box center [843, 65] width 27 height 12
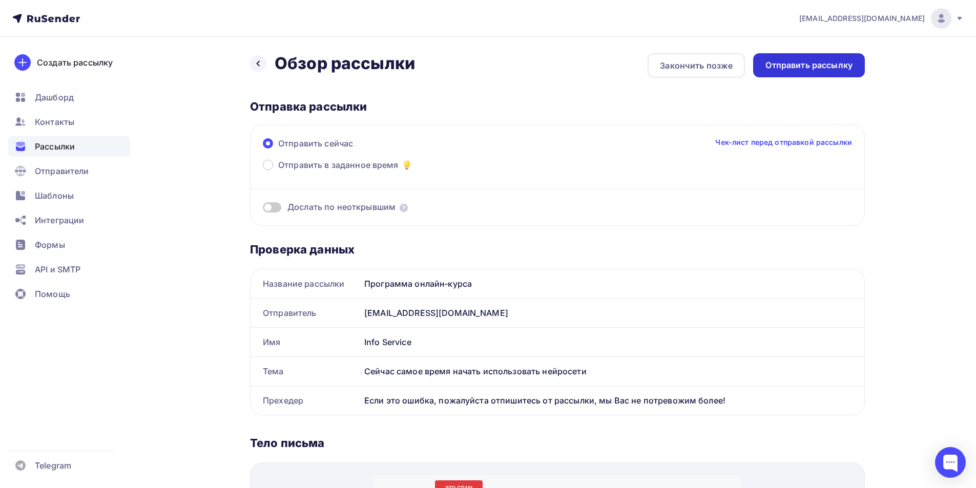
click at [423, 65] on div "Отправить рассылку" at bounding box center [809, 65] width 87 height 12
